Goal: Navigation & Orientation: Find specific page/section

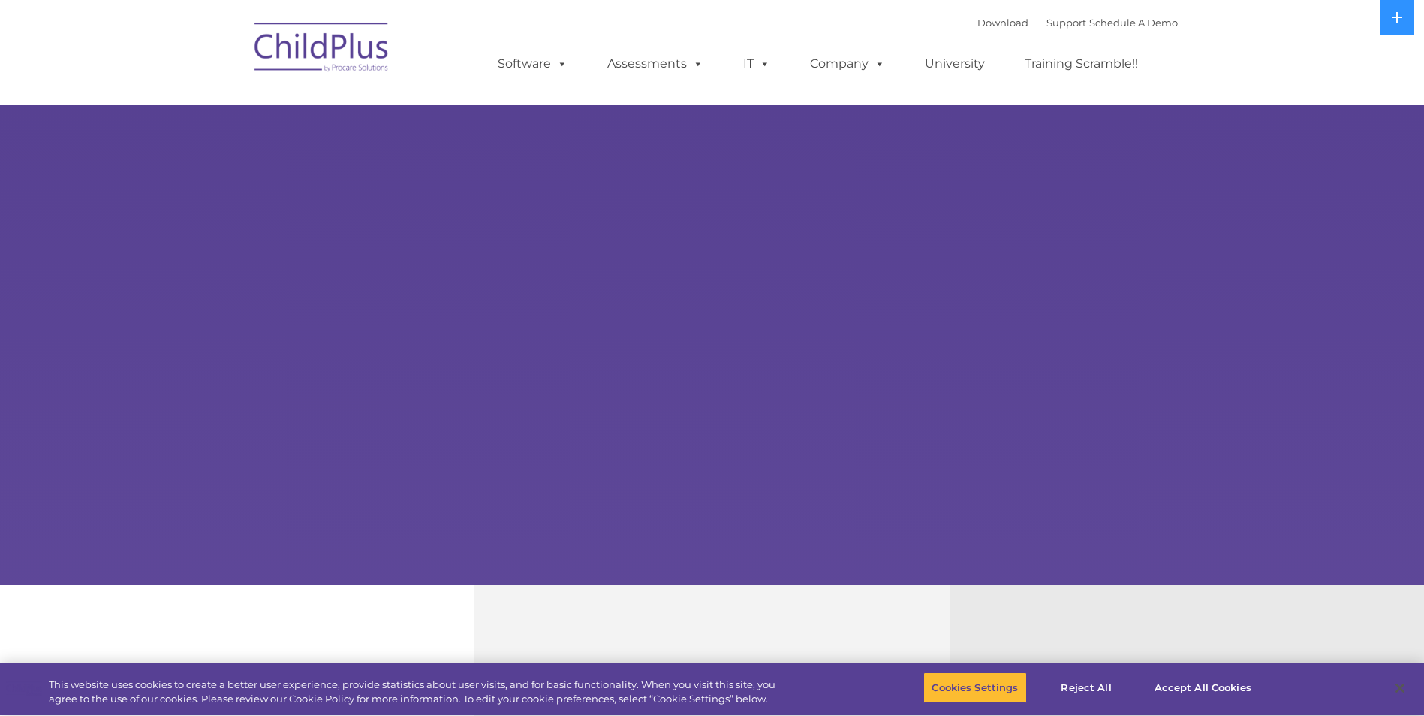
select select "MEDIUM"
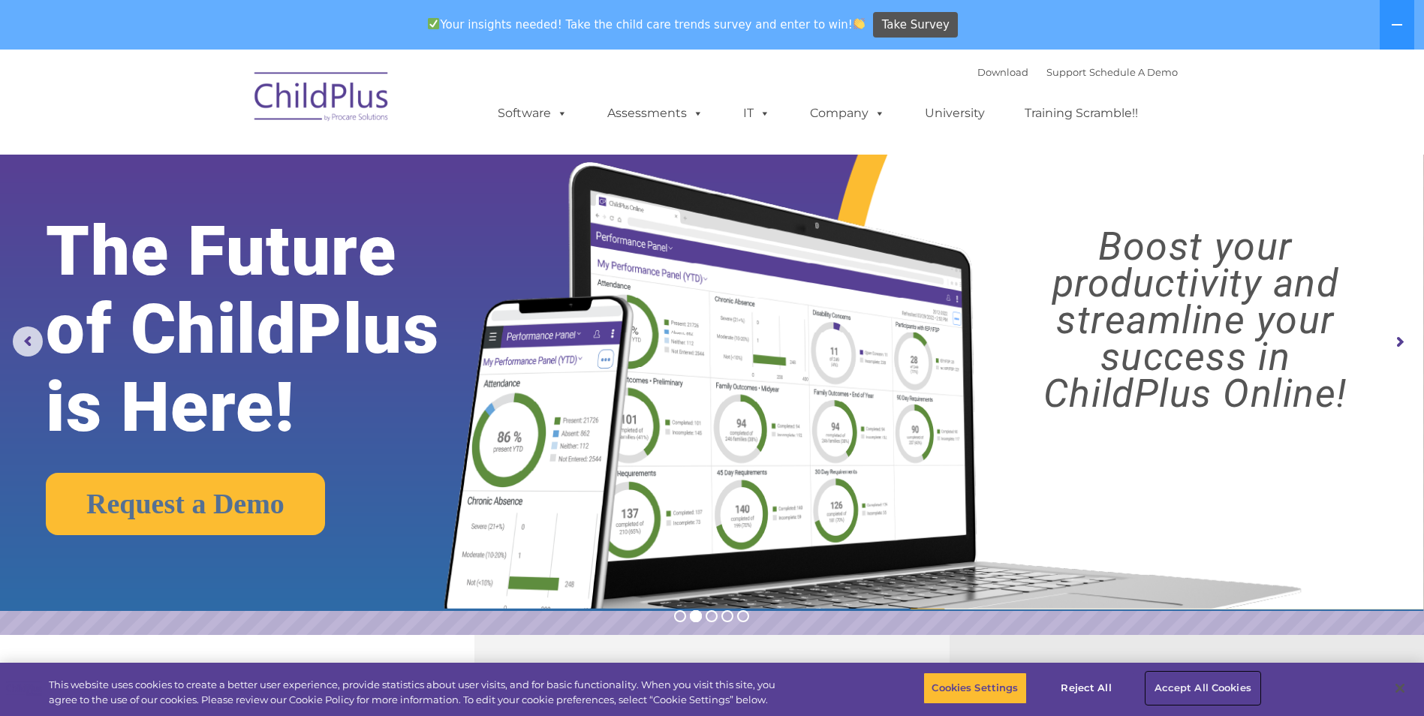
click at [1196, 689] on button "Accept All Cookies" at bounding box center [1202, 689] width 113 height 32
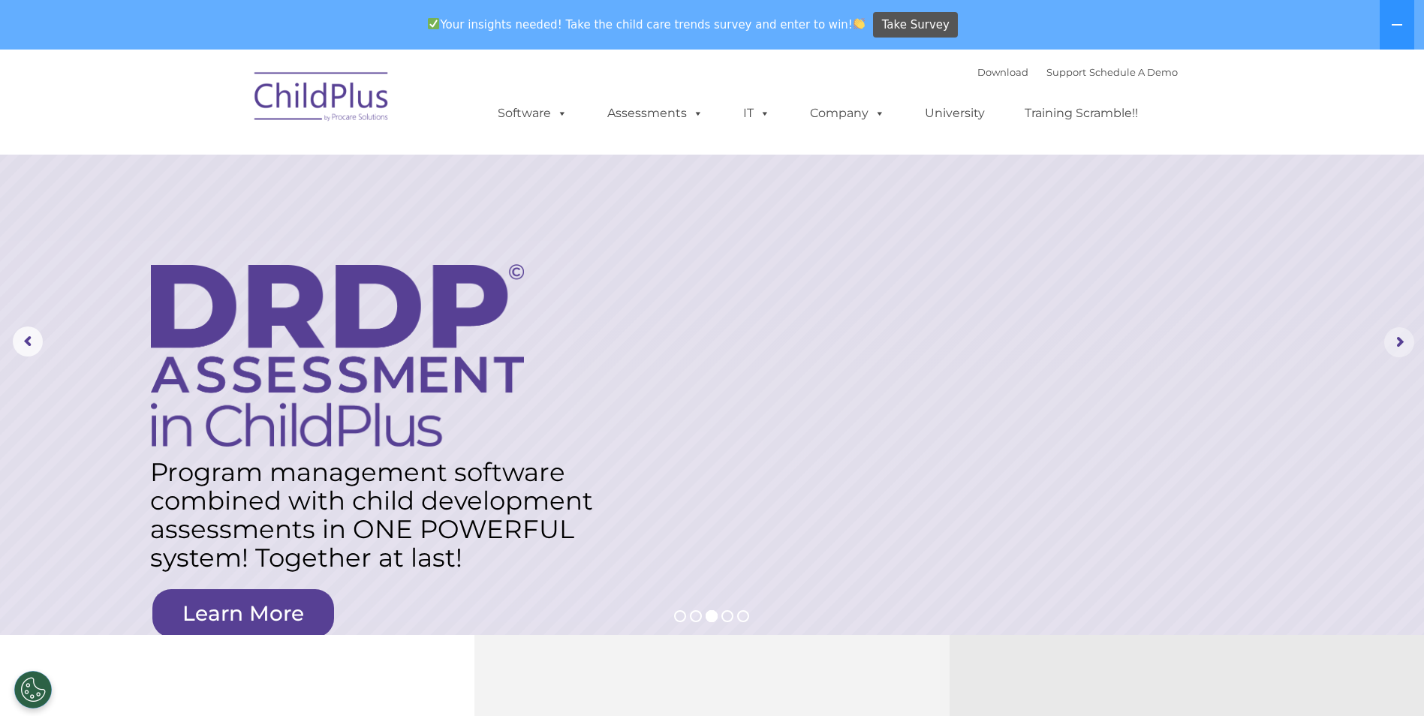
click at [1399, 333] on rs-arrow at bounding box center [1399, 342] width 30 height 30
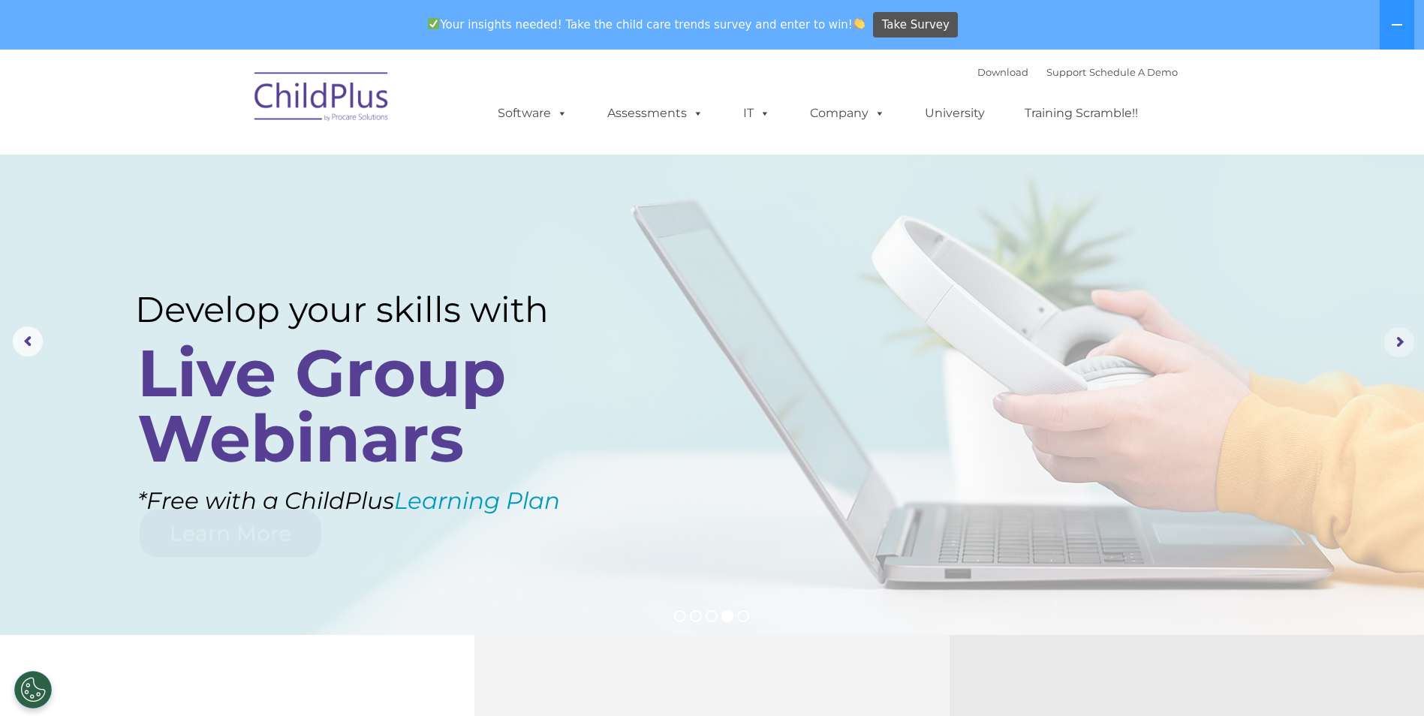
click at [1400, 345] on rs-arrow at bounding box center [1399, 342] width 30 height 30
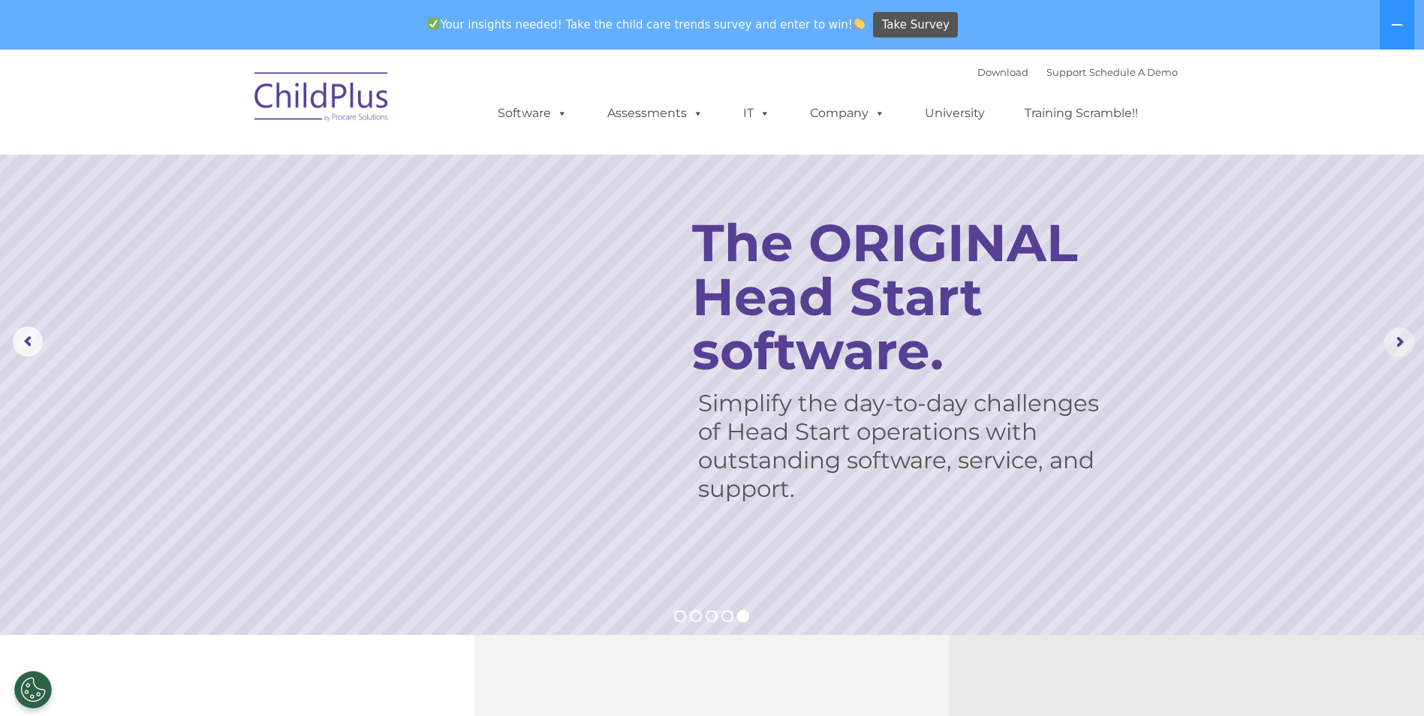
click at [1400, 345] on rs-arrow at bounding box center [1399, 342] width 30 height 30
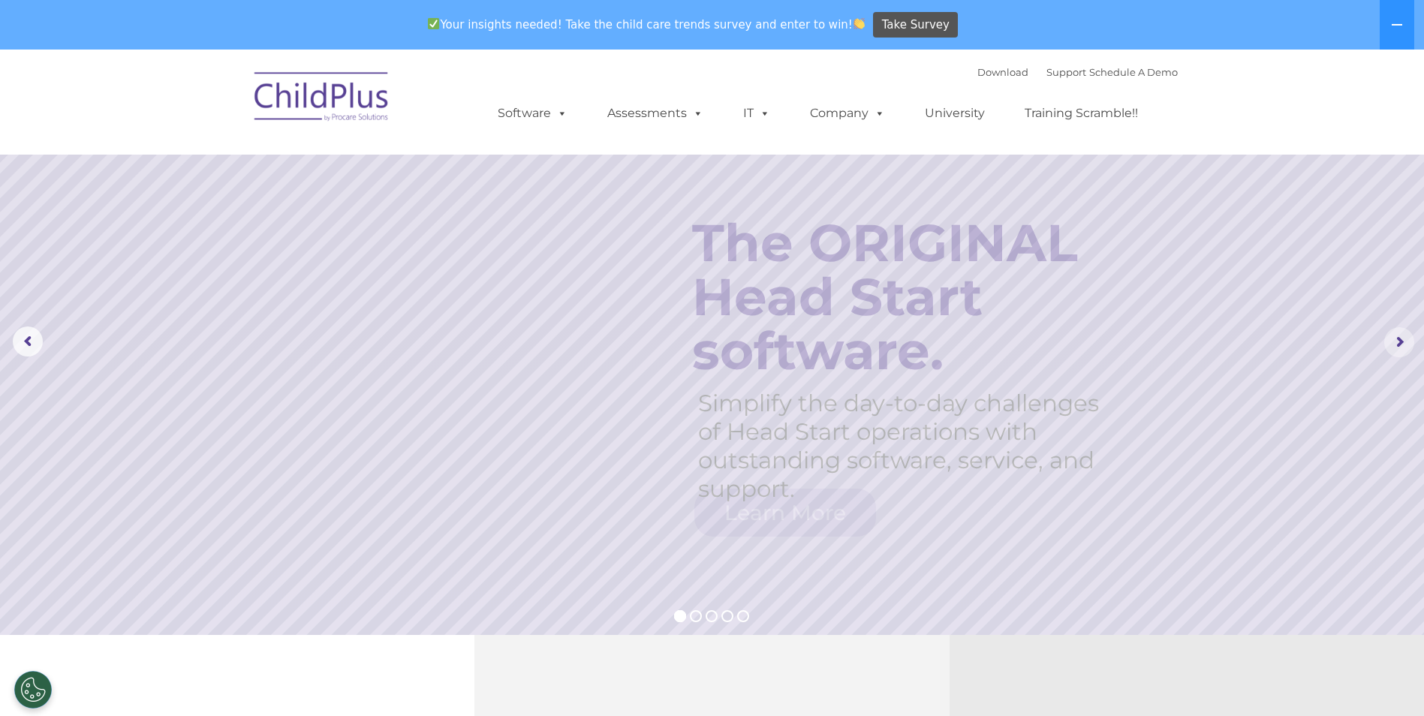
click at [1400, 345] on rs-arrow at bounding box center [1399, 342] width 30 height 30
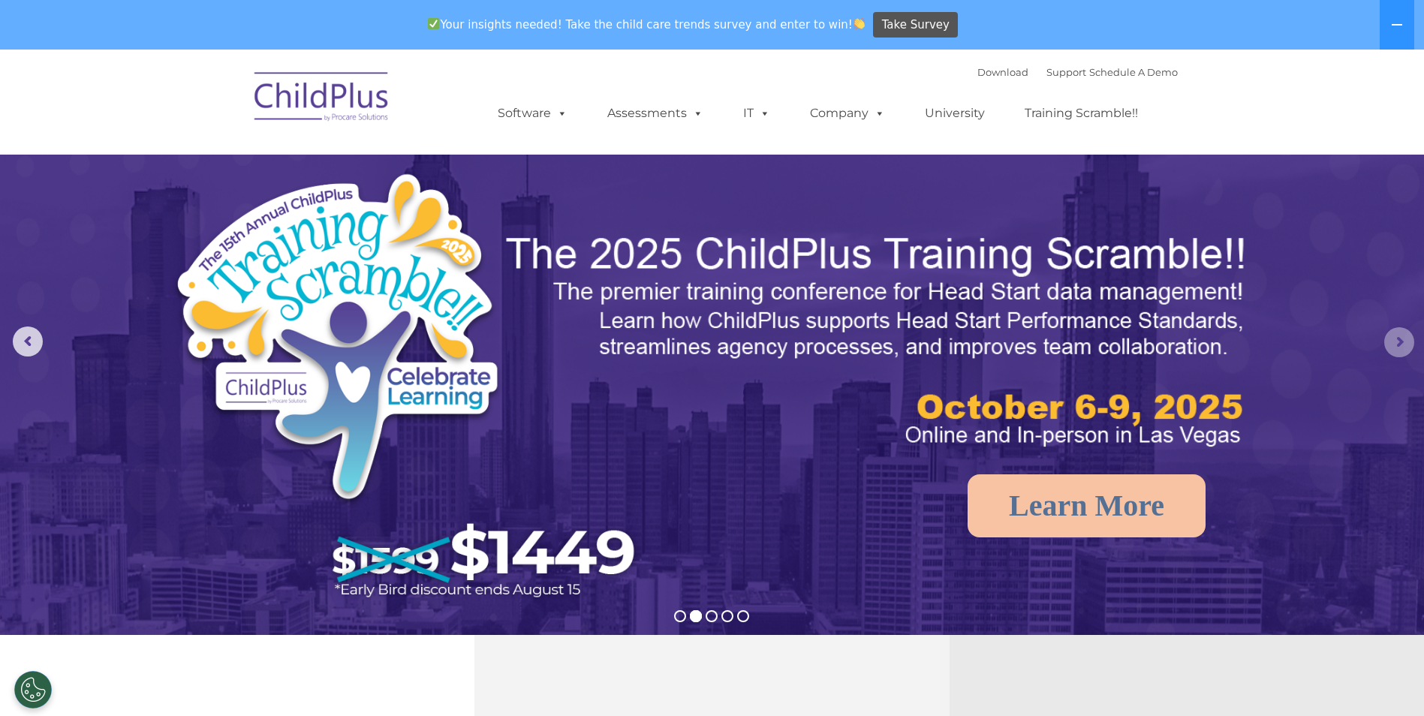
click at [1400, 345] on rs-arrow at bounding box center [1399, 342] width 30 height 30
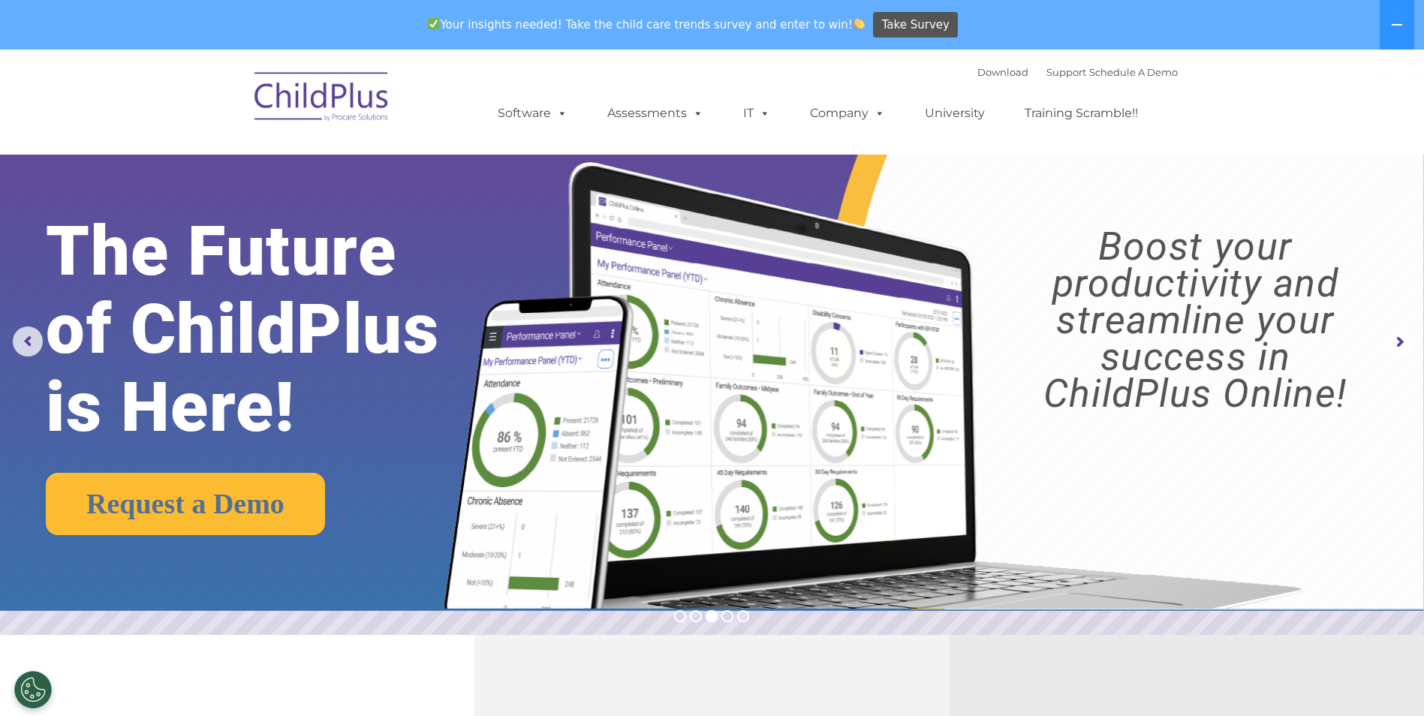
click at [1400, 345] on rs-arrow at bounding box center [1399, 342] width 30 height 30
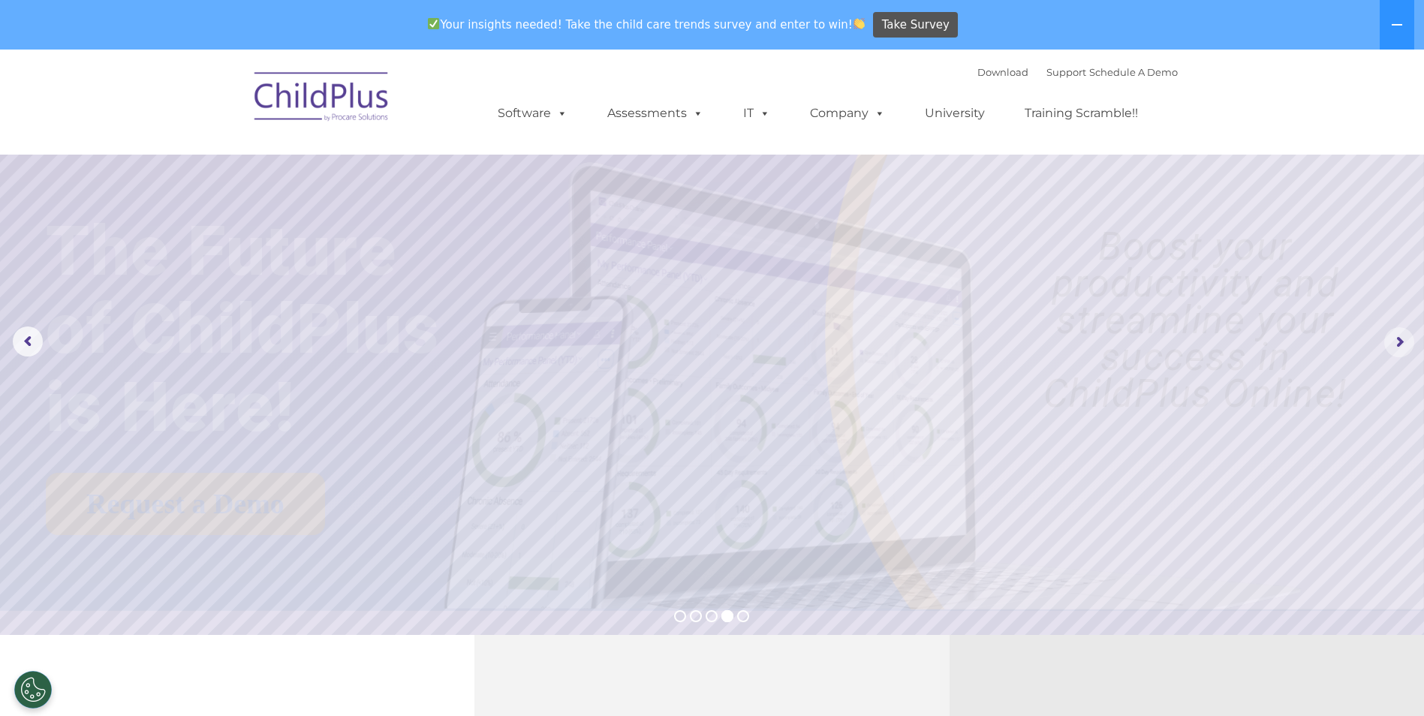
click at [1400, 345] on rs-arrow at bounding box center [1399, 342] width 30 height 30
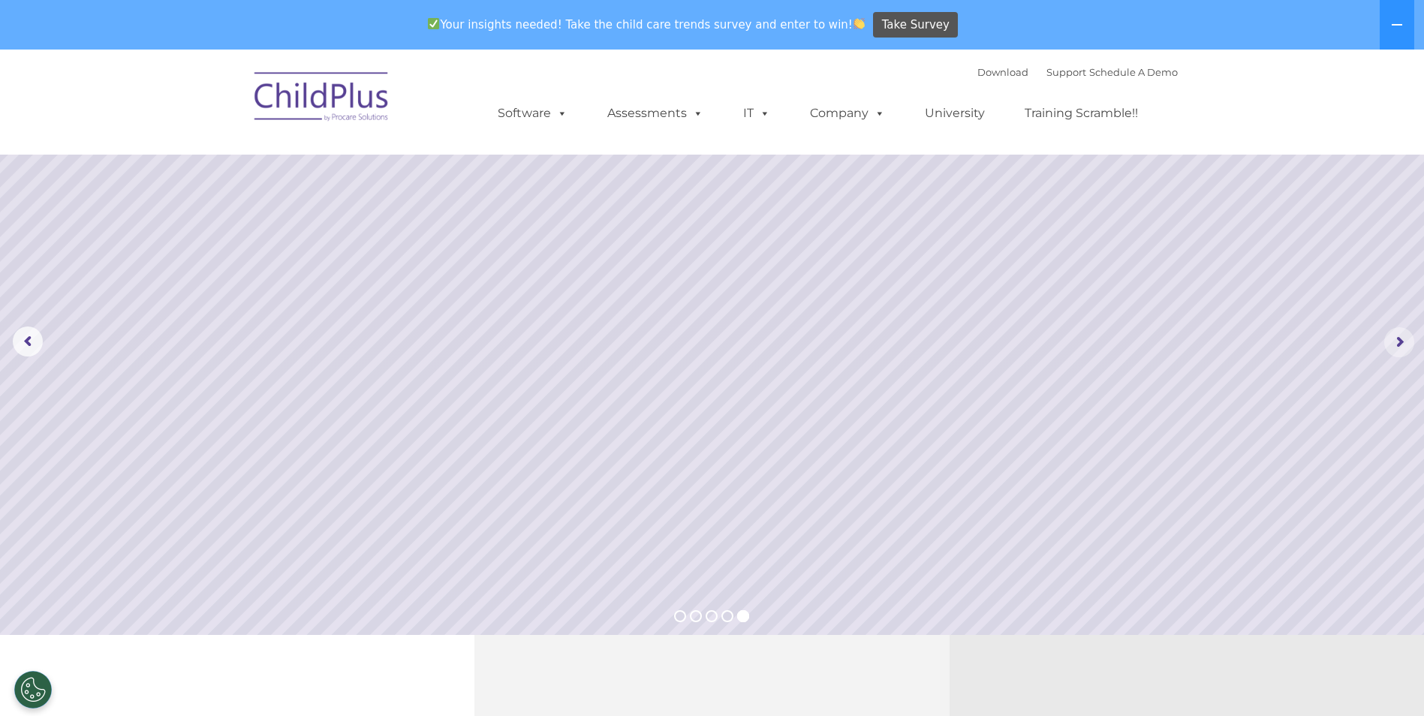
click at [1400, 345] on rs-arrow at bounding box center [1399, 342] width 30 height 30
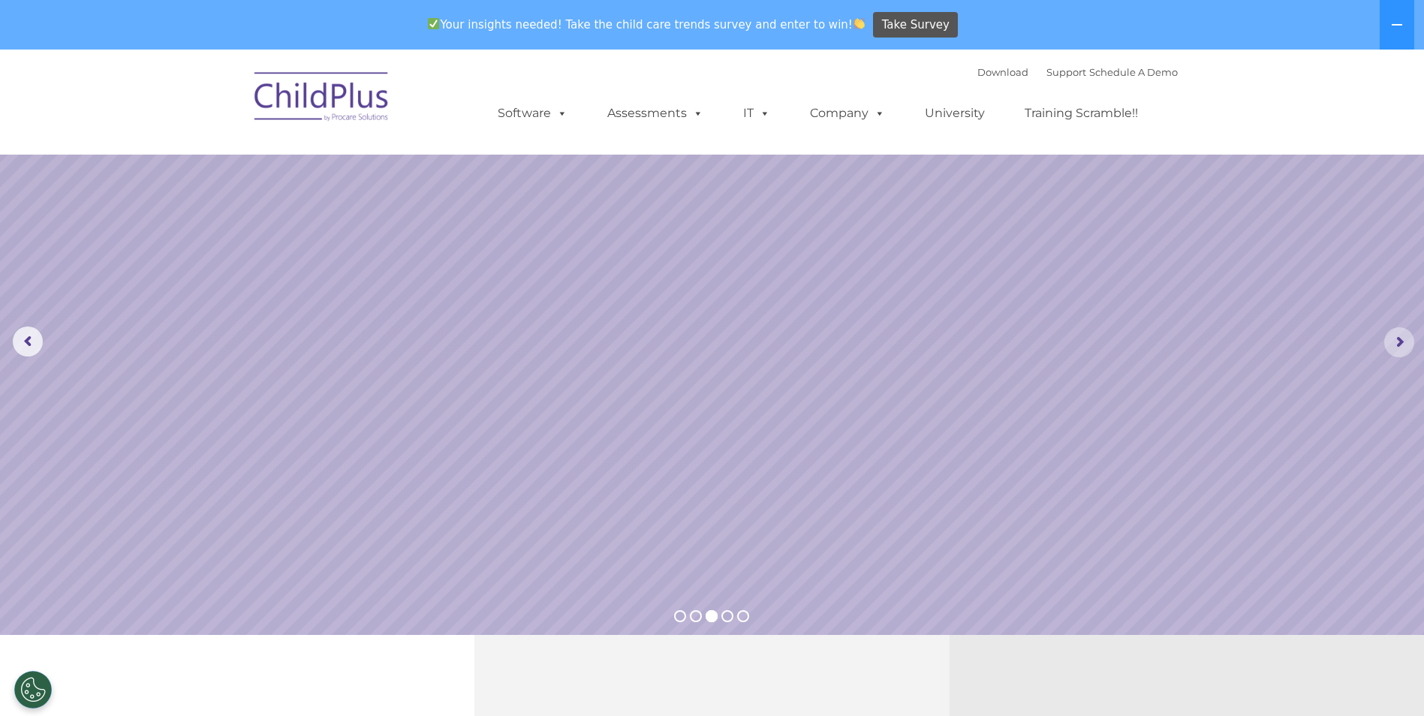
click at [1400, 345] on rs-arrow at bounding box center [1399, 342] width 30 height 30
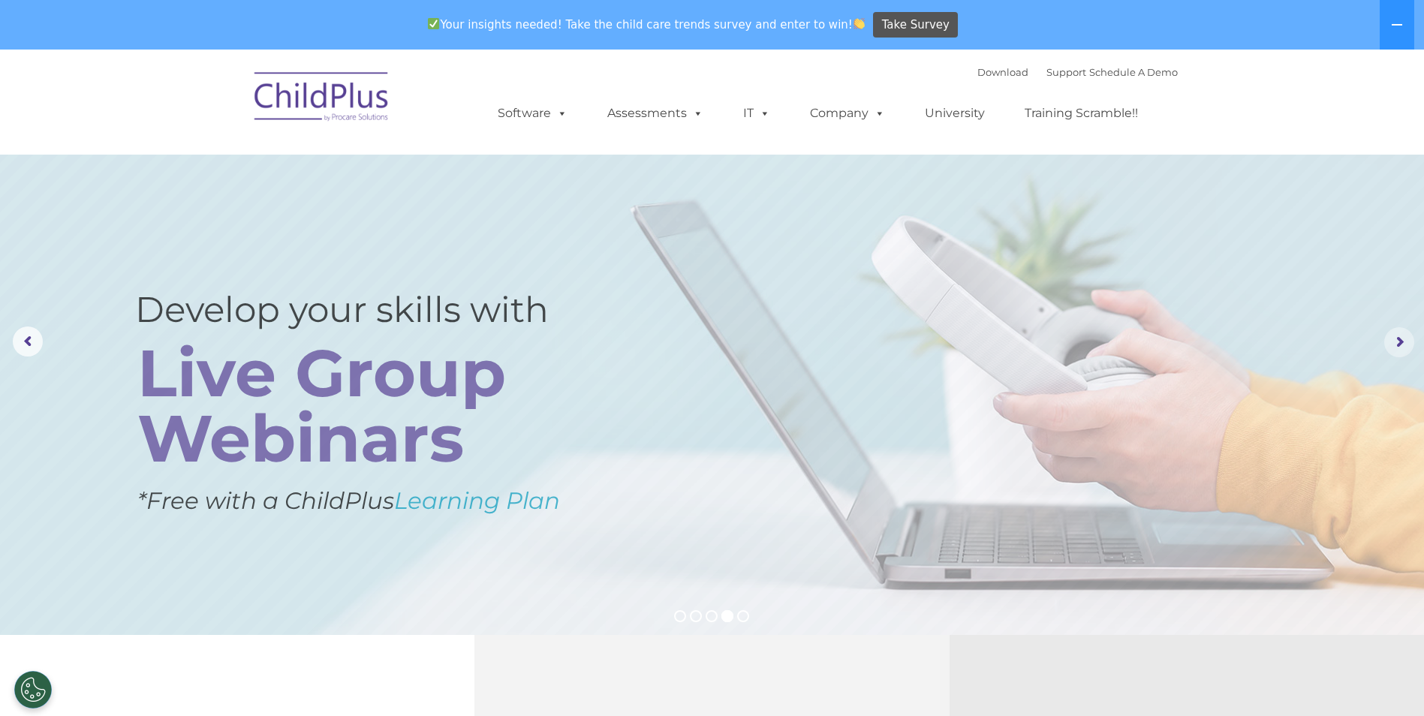
click at [1400, 345] on rs-arrow at bounding box center [1399, 342] width 30 height 30
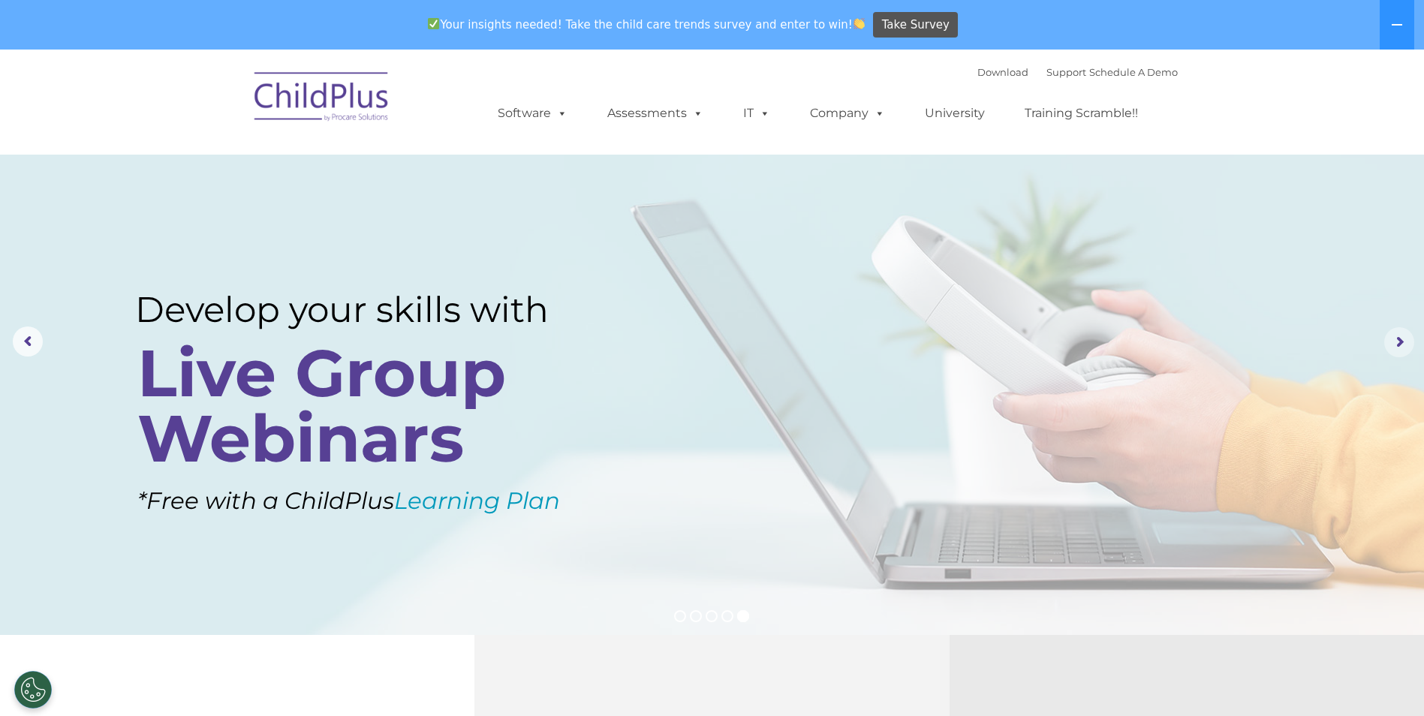
click at [1400, 345] on rs-arrow at bounding box center [1399, 342] width 30 height 30
